Goal: Check status: Check status

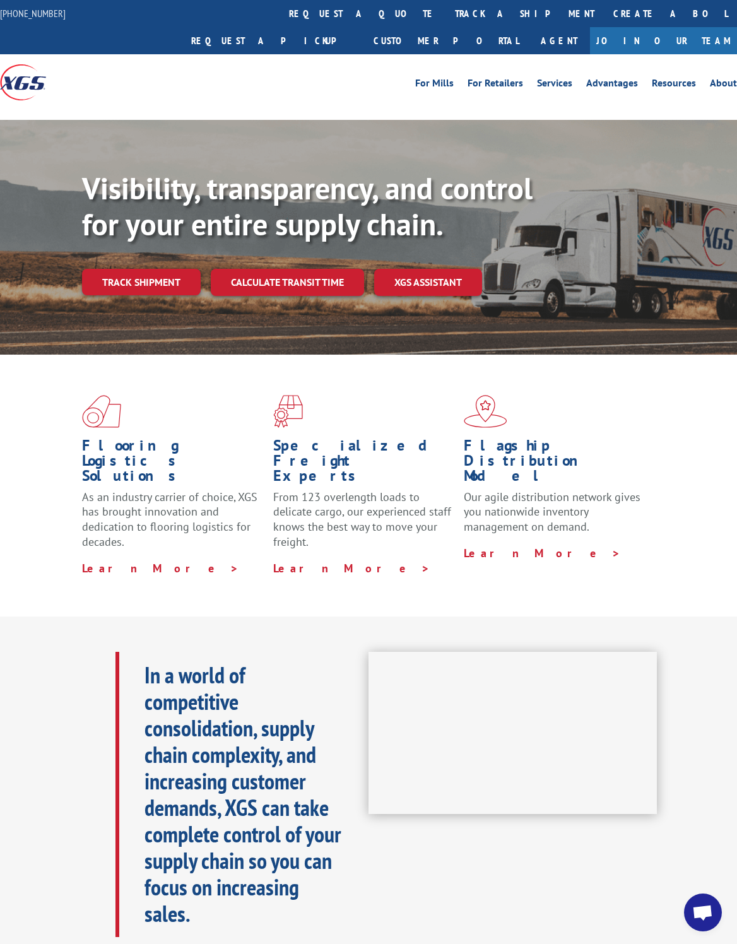
click at [174, 269] on link "Track shipment" at bounding box center [141, 282] width 119 height 27
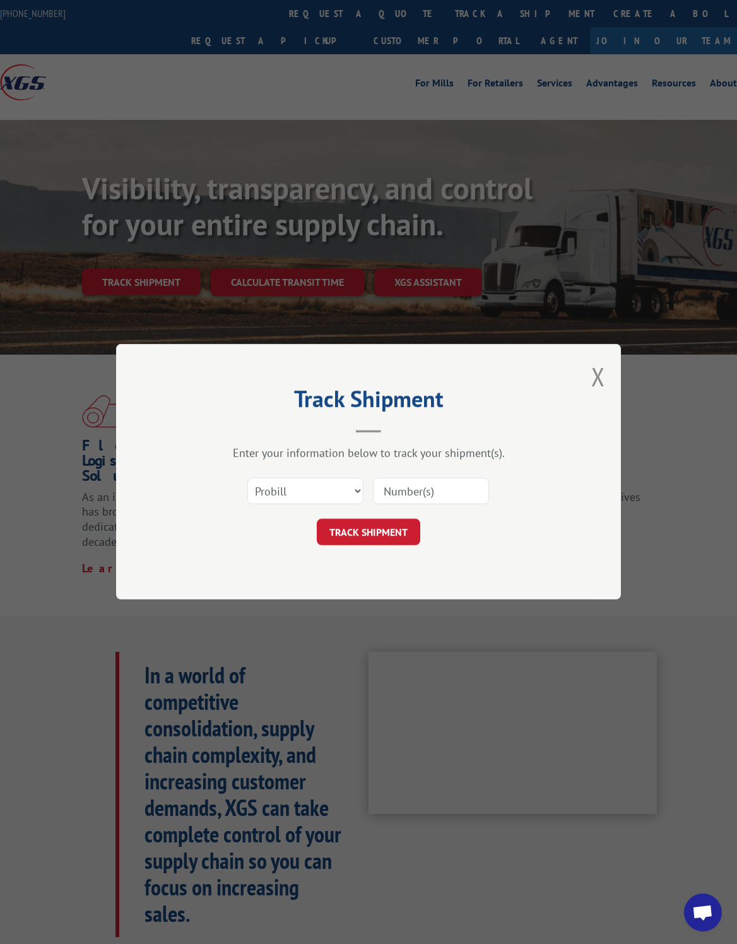
click at [402, 558] on div "Track Shipment Enter your information below to track your shipment(s). Select c…" at bounding box center [368, 472] width 505 height 256
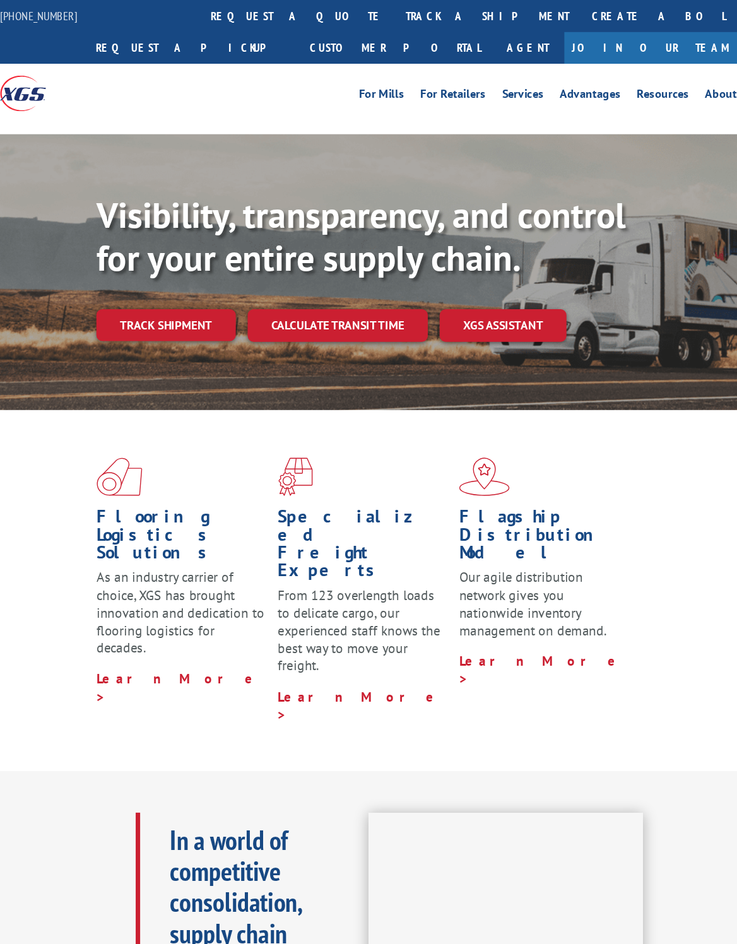
scroll to position [18, 0]
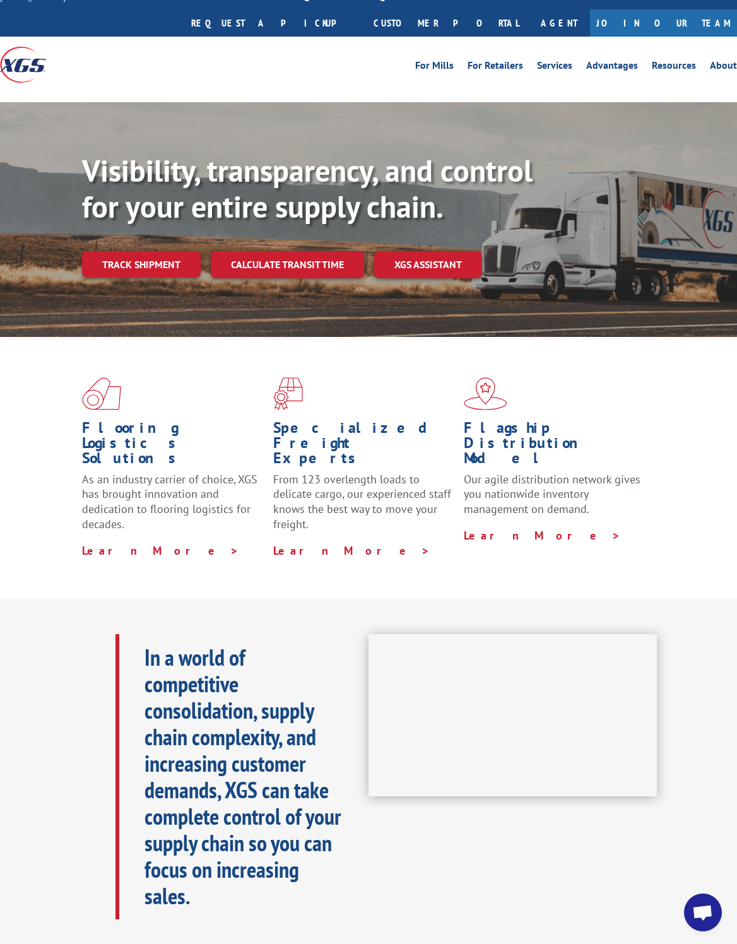
click at [160, 251] on link "Track shipment" at bounding box center [141, 264] width 119 height 27
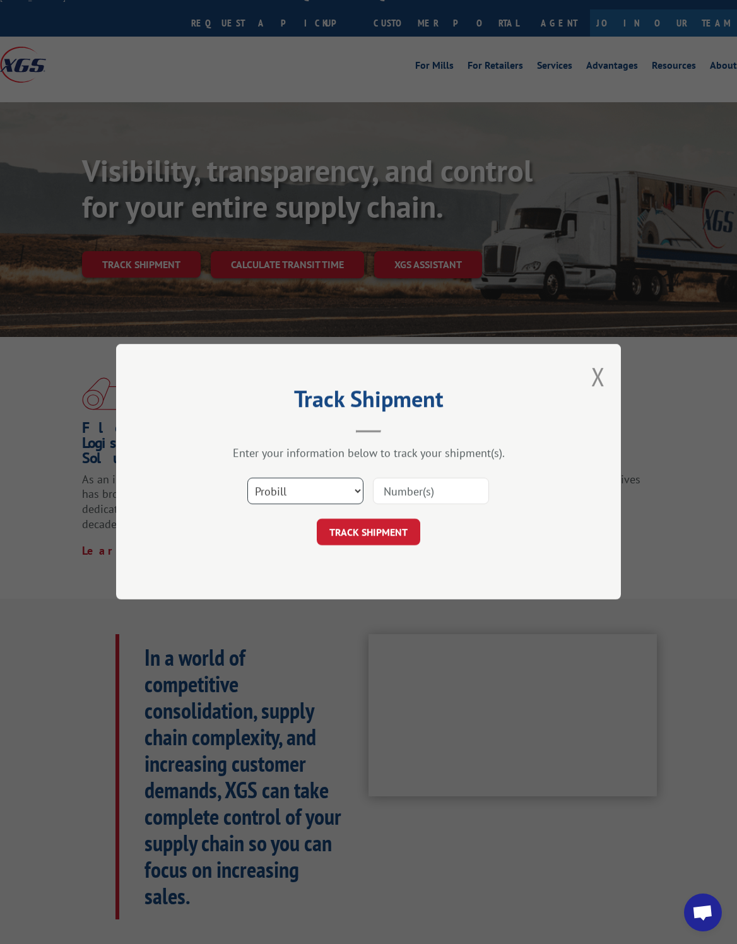
click at [354, 489] on select "Select category... Probill BOL PO" at bounding box center [305, 491] width 116 height 27
click at [407, 536] on button "TRACK SHIPMENT" at bounding box center [368, 532] width 103 height 27
click at [465, 490] on input at bounding box center [431, 491] width 116 height 27
click at [454, 492] on input at bounding box center [431, 491] width 116 height 27
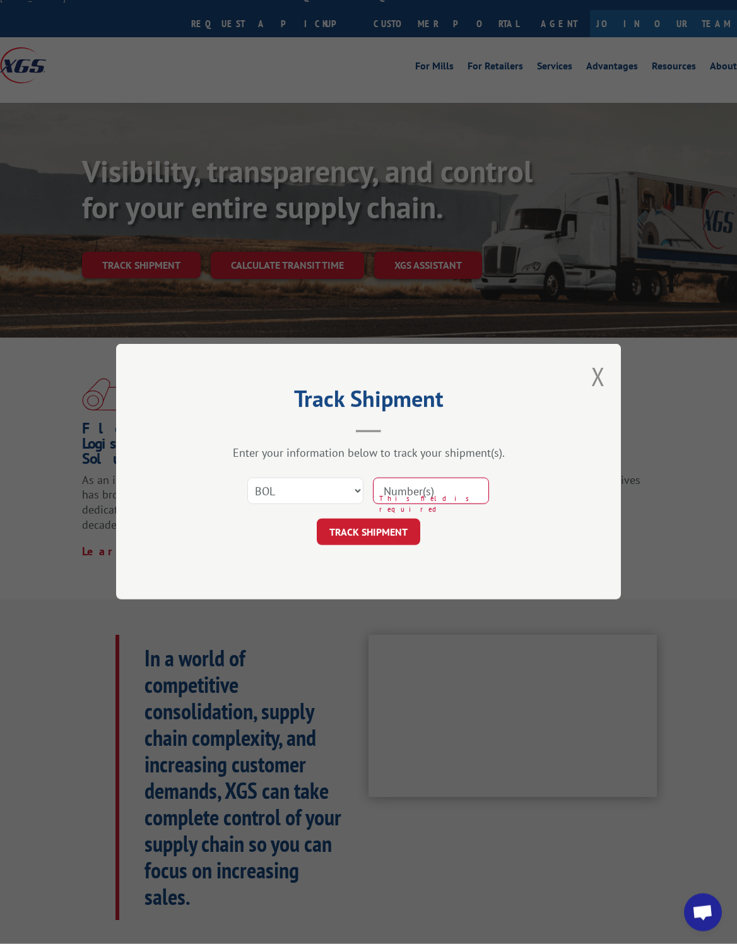
click at [463, 492] on input at bounding box center [431, 491] width 116 height 27
click at [352, 480] on select "Select category... Probill BOL PO" at bounding box center [305, 491] width 116 height 27
select select "probill"
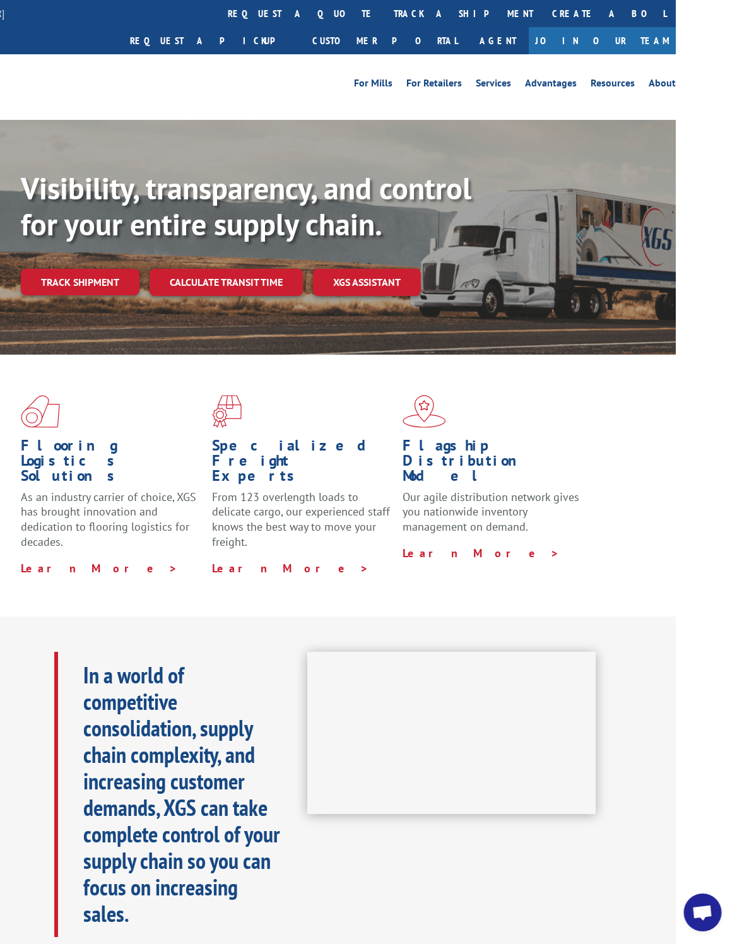
scroll to position [0, 62]
click at [225, 269] on link "Calculate transit time" at bounding box center [225, 282] width 153 height 27
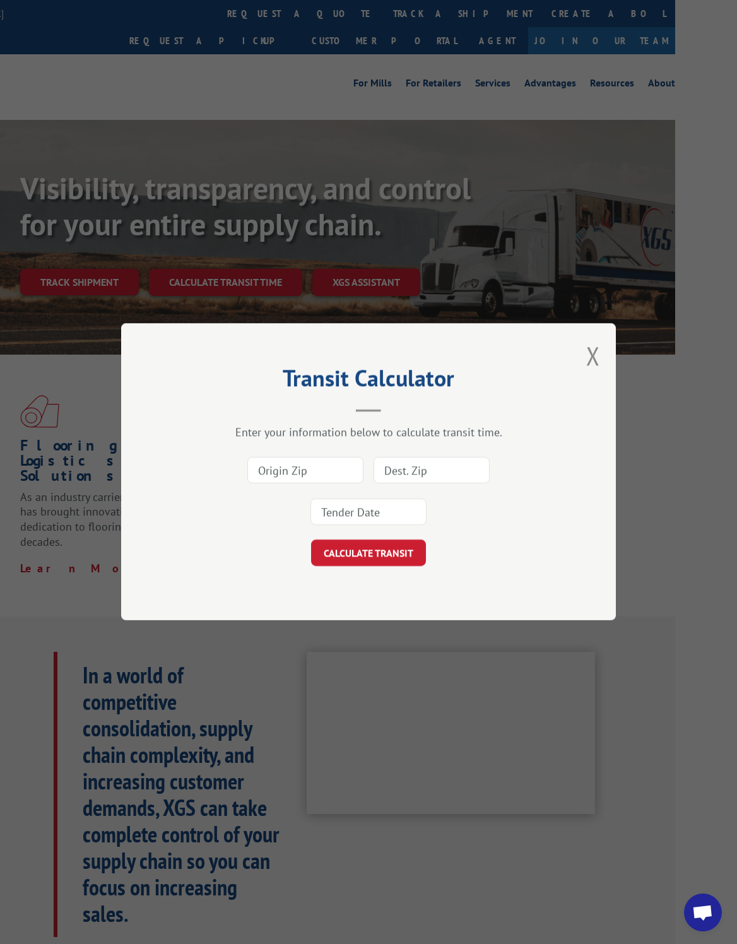
click at [627, 411] on div "Transit Calculator Enter your information below to calculate transit time. CALC…" at bounding box center [368, 472] width 737 height 944
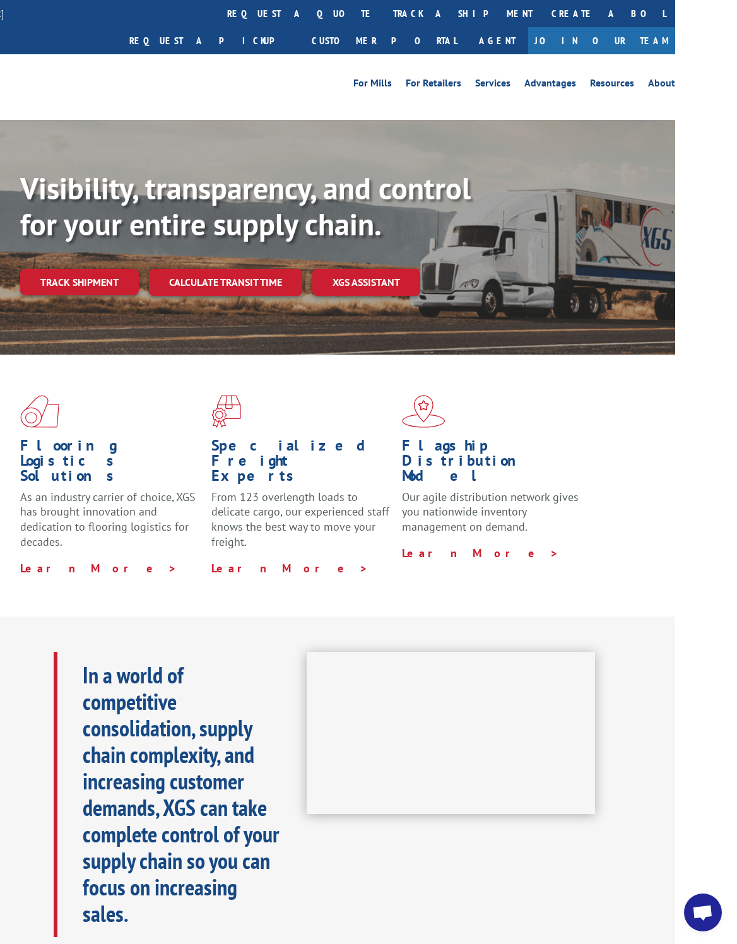
click at [396, 269] on link "XGS ASSISTANT" at bounding box center [366, 282] width 108 height 27
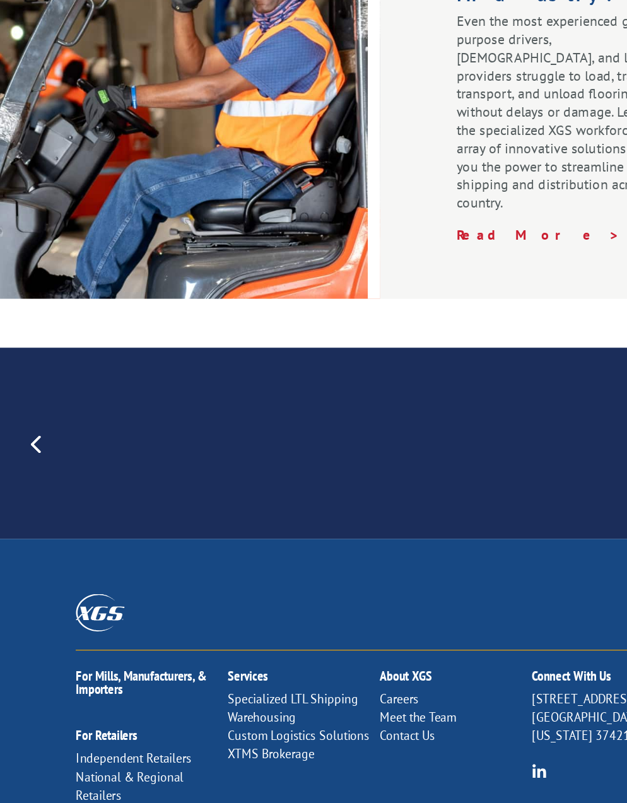
scroll to position [1922, 0]
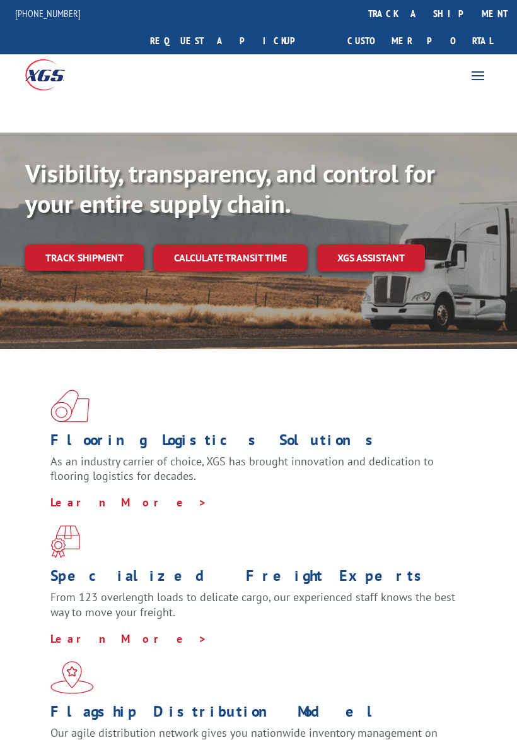
scroll to position [15, 0]
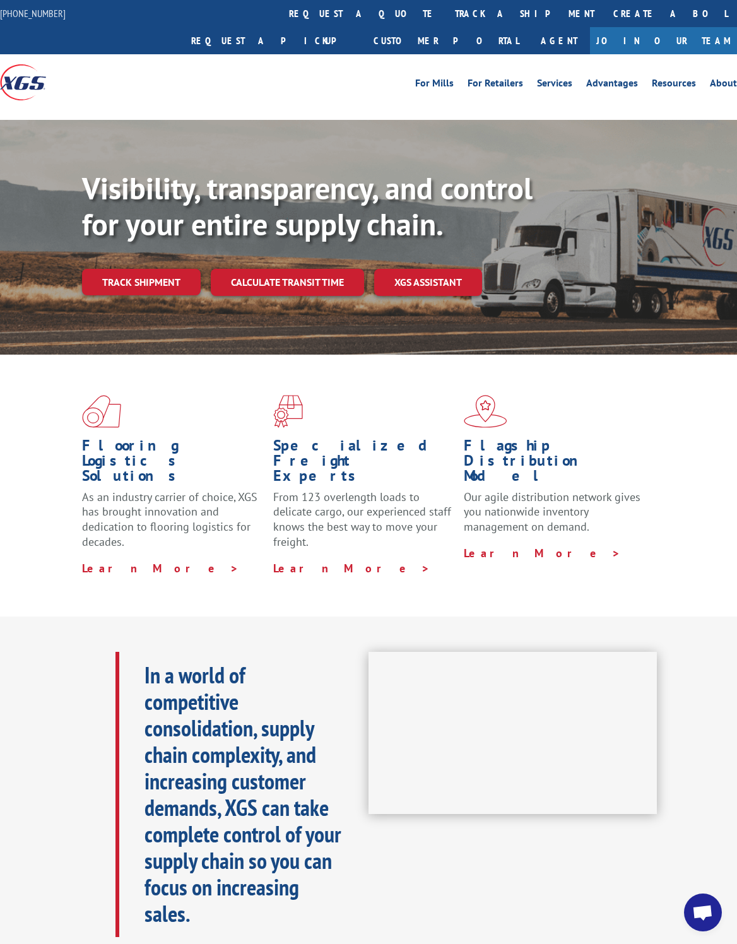
click at [322, 269] on link "Calculate transit time" at bounding box center [287, 282] width 153 height 27
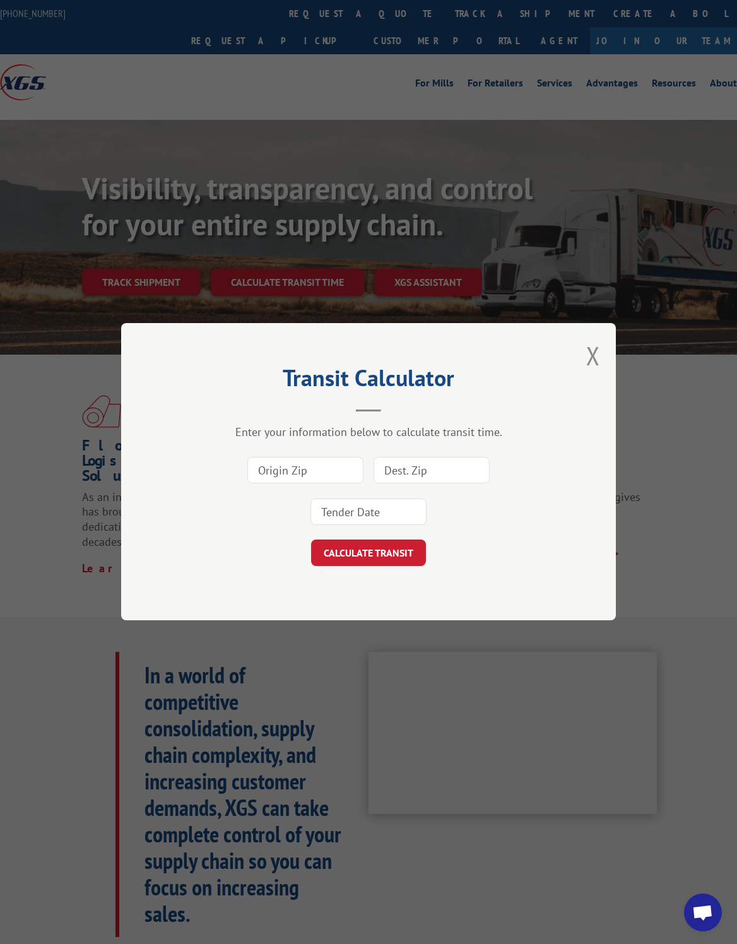
click at [597, 354] on button "Close modal" at bounding box center [593, 355] width 14 height 33
